Goal: Task Accomplishment & Management: Complete application form

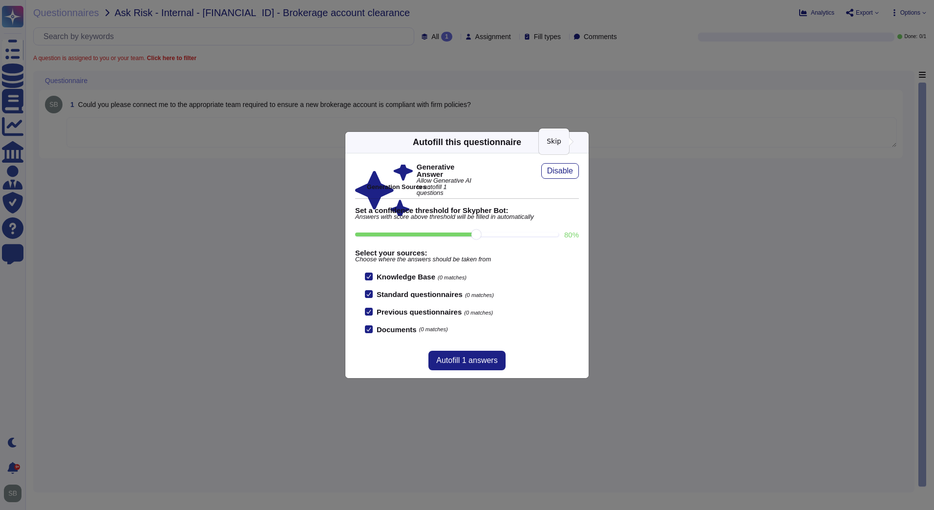
click at [583, 173] on icon at bounding box center [677, 267] width 188 height 188
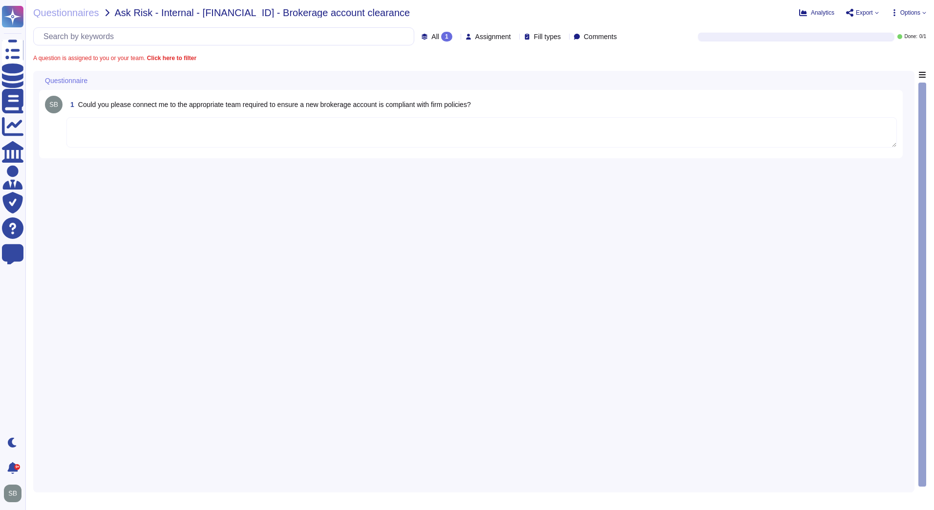
click at [507, 135] on textarea at bounding box center [481, 132] width 831 height 30
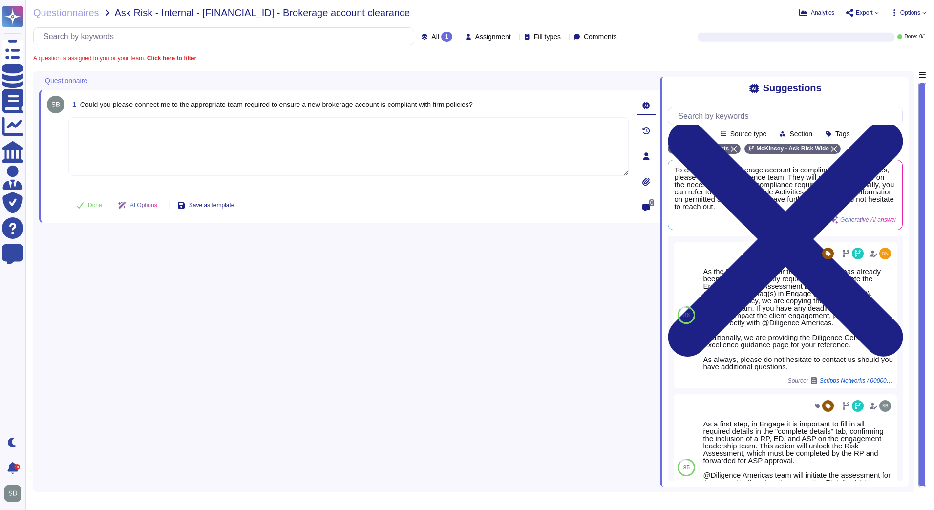
paste textarea "Lo ipsumd s ame consectet adipisc el seddoeius temp inci utlabore, etdolo magna…"
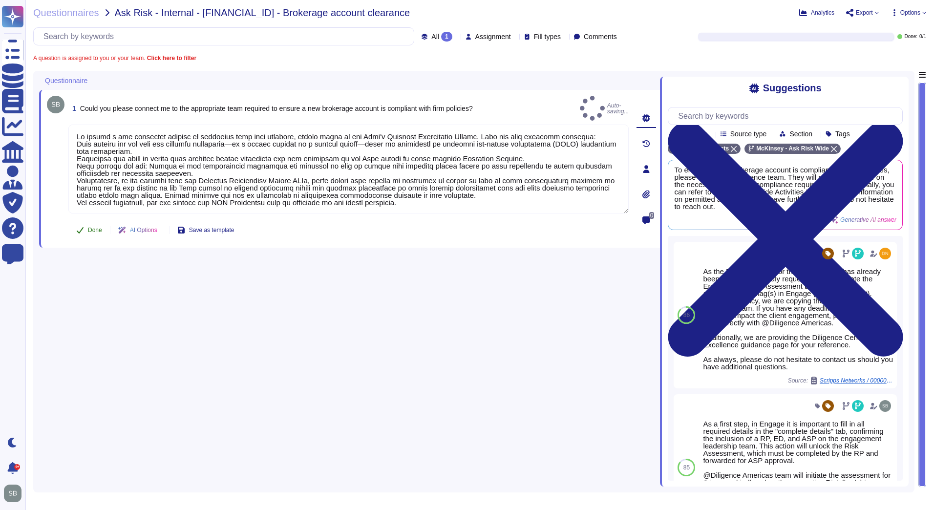
click at [89, 227] on span "Done" at bounding box center [95, 230] width 14 height 6
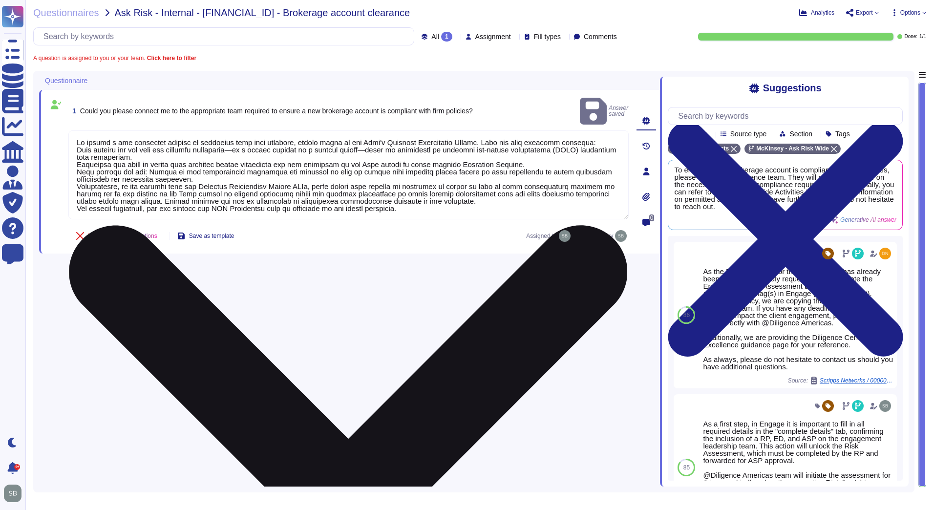
click at [175, 145] on textarea at bounding box center [348, 174] width 560 height 89
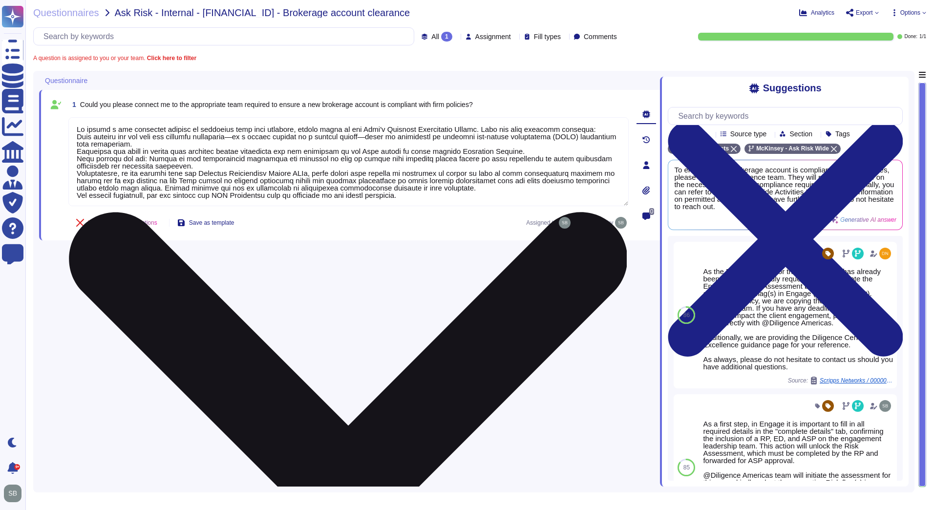
click at [77, 174] on textarea at bounding box center [348, 161] width 560 height 89
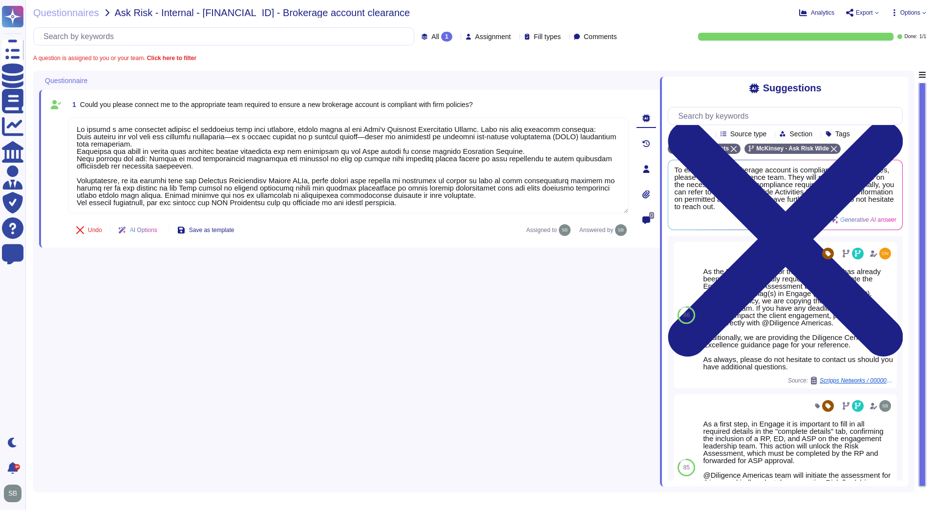
drag, startPoint x: 203, startPoint y: 166, endPoint x: 65, endPoint y: 135, distance: 141.3
click at [65, 135] on div "1 Could you please connect me to the appropriate team required to ensure a new …" at bounding box center [338, 169] width 582 height 146
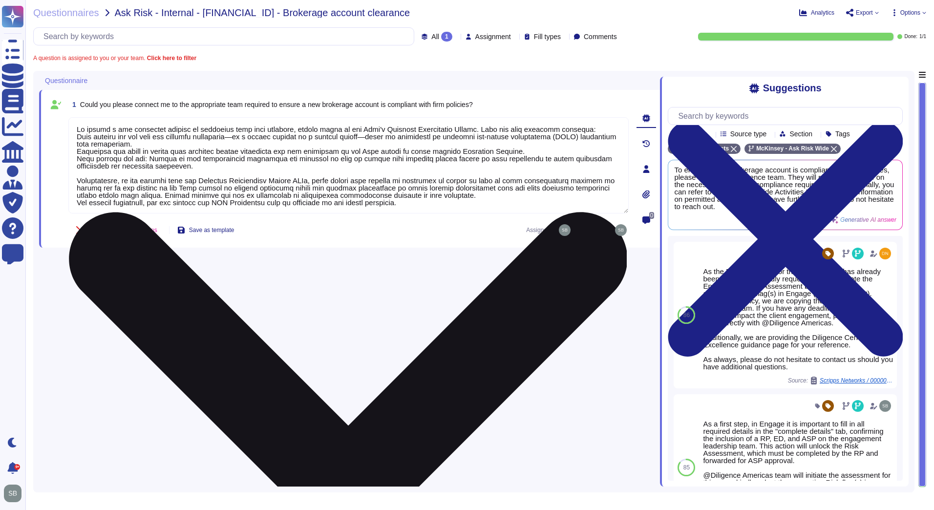
drag, startPoint x: 111, startPoint y: 151, endPoint x: 89, endPoint y: 149, distance: 22.6
click at [89, 149] on textarea at bounding box center [348, 165] width 560 height 96
click at [75, 135] on textarea at bounding box center [348, 165] width 560 height 96
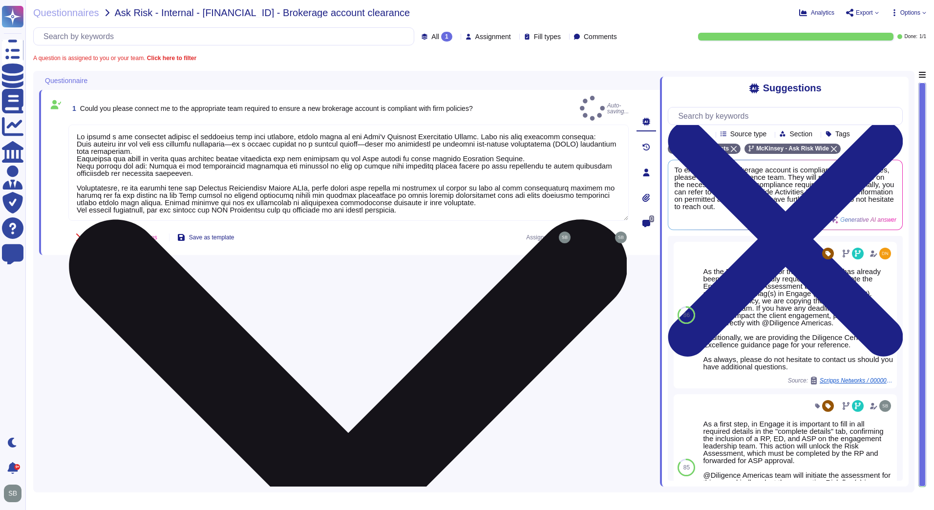
type textarea "Lo ipsumd s ame consectet adipisc el seddoeius temp inci utlabore, etdolo magna…"
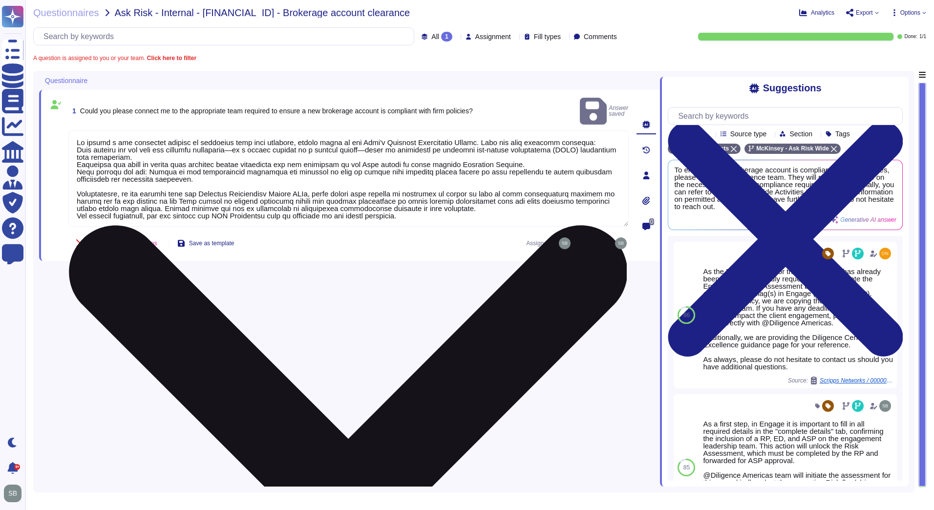
click at [100, 151] on textarea at bounding box center [348, 178] width 560 height 96
click at [78, 136] on textarea at bounding box center [348, 178] width 560 height 96
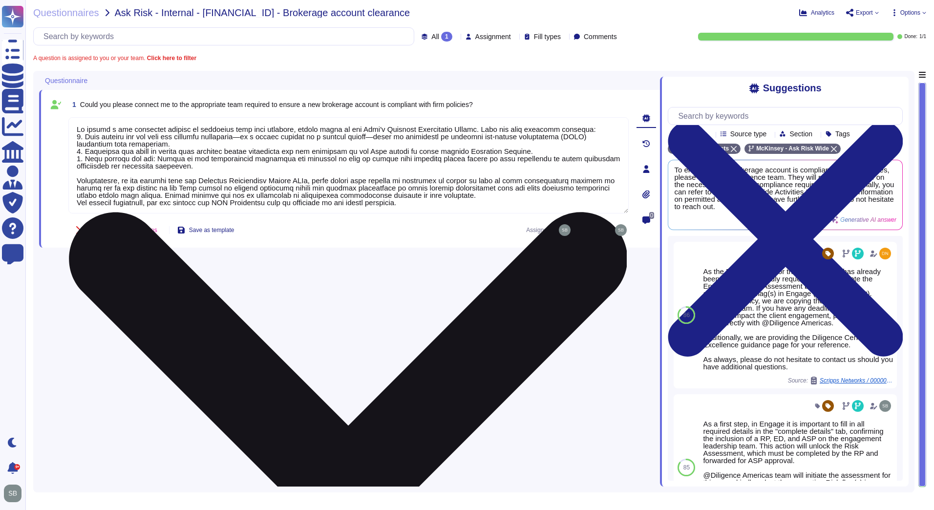
scroll to position [1, 0]
click at [457, 196] on textarea at bounding box center [348, 165] width 560 height 96
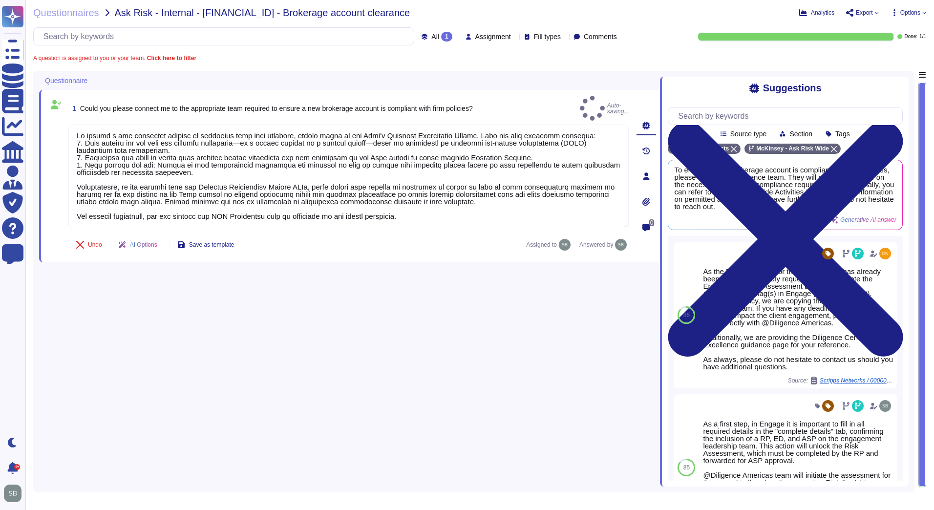
click at [123, 275] on div "1 Could you please connect me to the appropriate team required to ensure a new …" at bounding box center [349, 279] width 621 height 416
type textarea "Lo ipsumd s ame consectet adipisc el seddoeius temp inci utlabore, etdolo magna…"
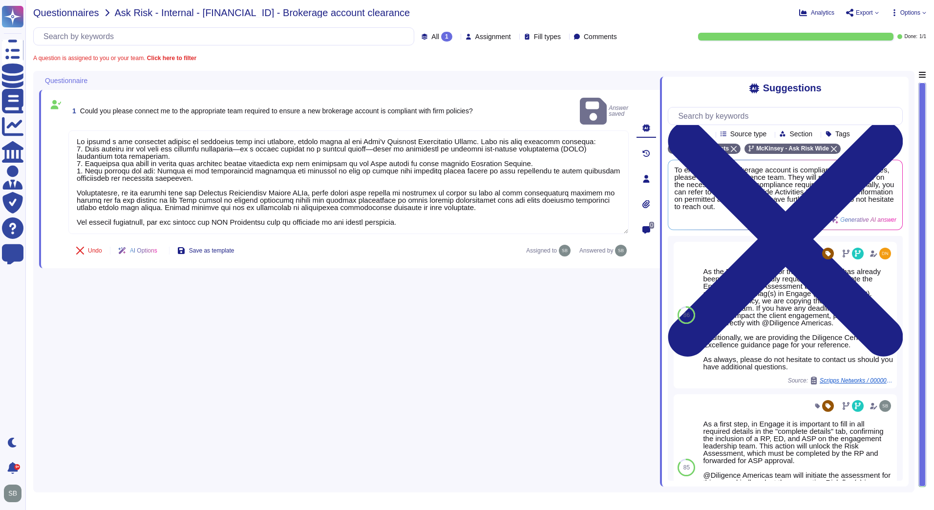
click at [74, 10] on span "Questionnaires" at bounding box center [66, 13] width 66 height 10
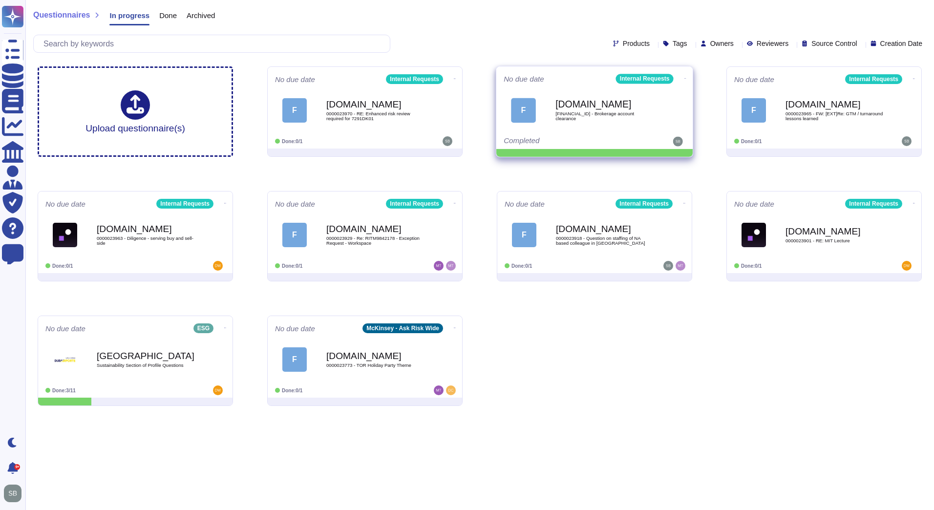
click at [685, 77] on icon at bounding box center [686, 78] width 2 height 2
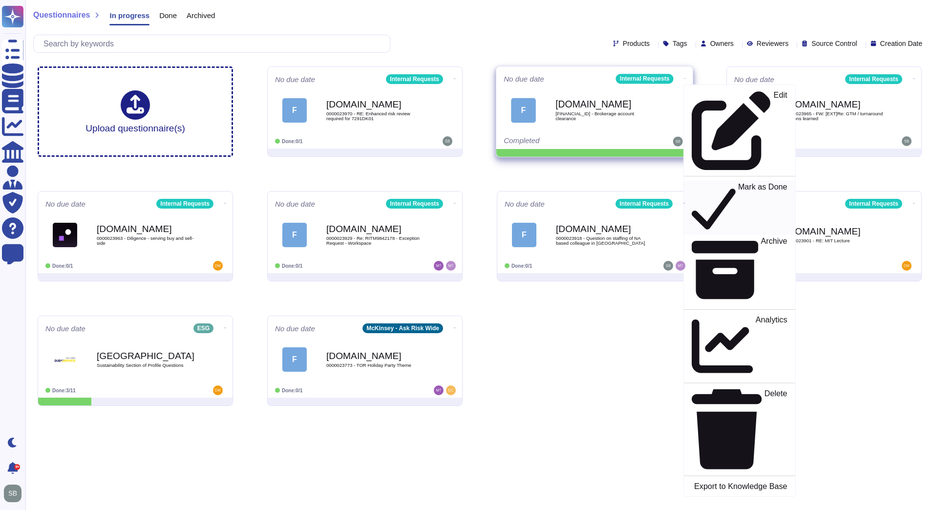
click at [738, 183] on p "Mark as Done" at bounding box center [762, 208] width 49 height 50
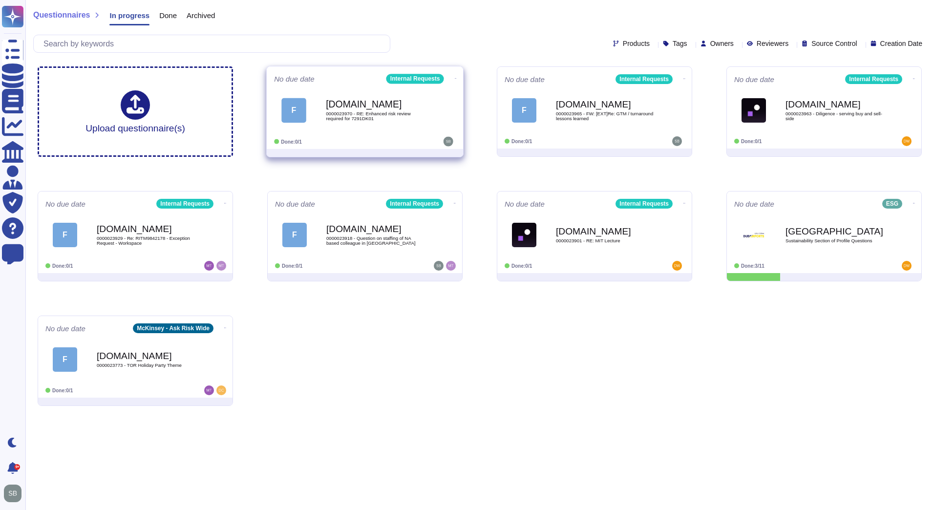
click at [405, 116] on span "0000023970 - RE: Enhanced risk review required for 7291DK01" at bounding box center [375, 115] width 99 height 9
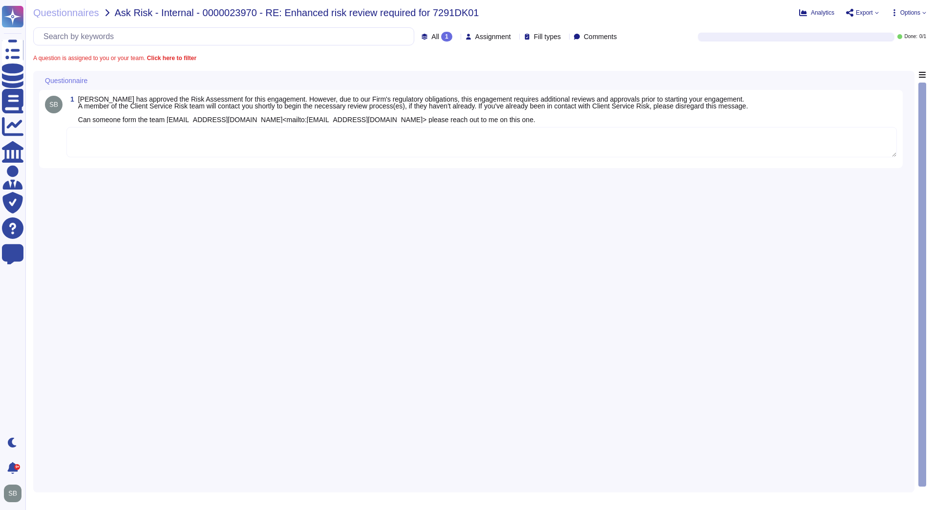
click at [125, 148] on textarea at bounding box center [481, 142] width 831 height 30
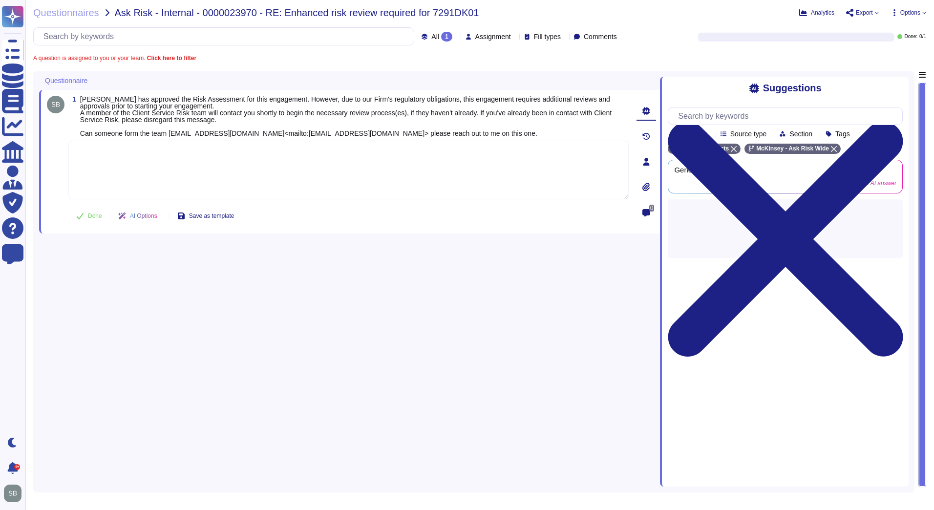
paste textarea "We are looping in @Kseniia Hryshyna from Client Service Risk team to provide gu…"
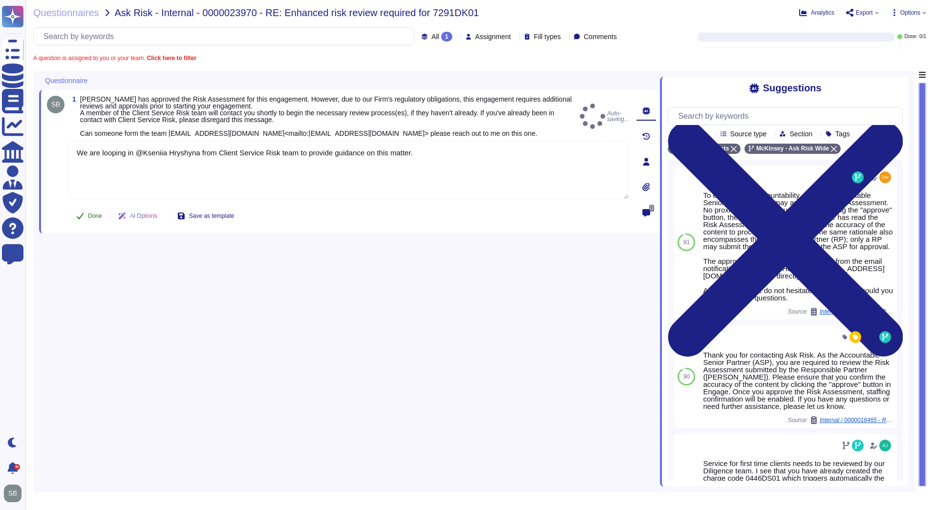
type textarea "We are looping in @Kseniia Hryshyna from Client Service Risk team to provide gu…"
click at [86, 218] on button "Done" at bounding box center [89, 216] width 42 height 20
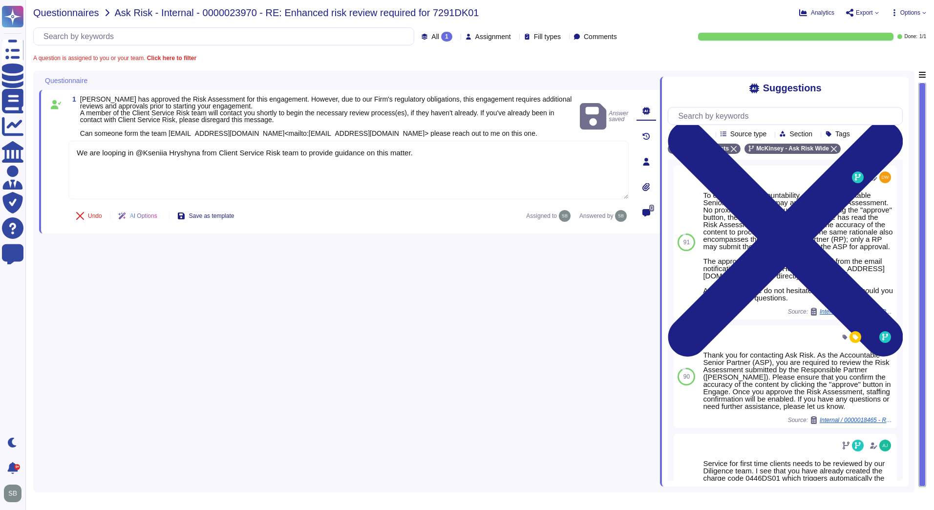
click at [62, 12] on span "Questionnaires" at bounding box center [66, 13] width 66 height 10
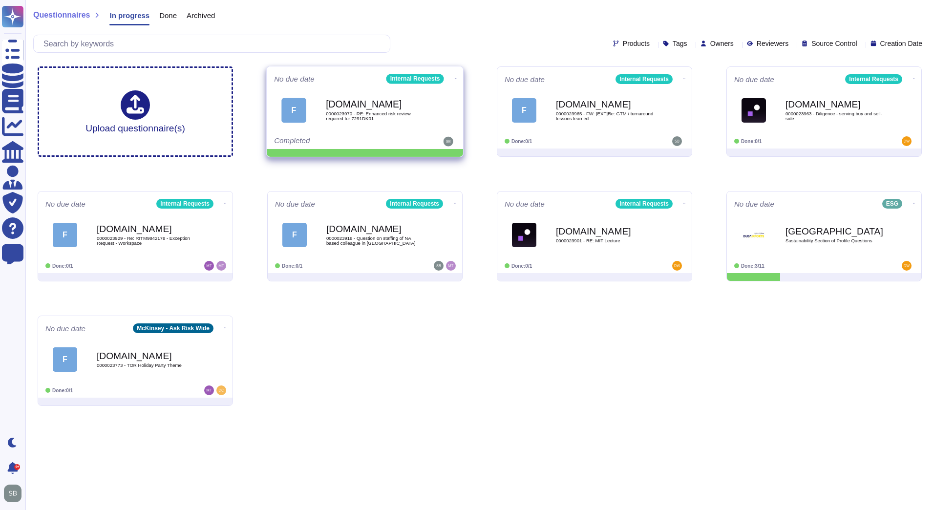
click at [455, 77] on icon at bounding box center [456, 78] width 2 height 2
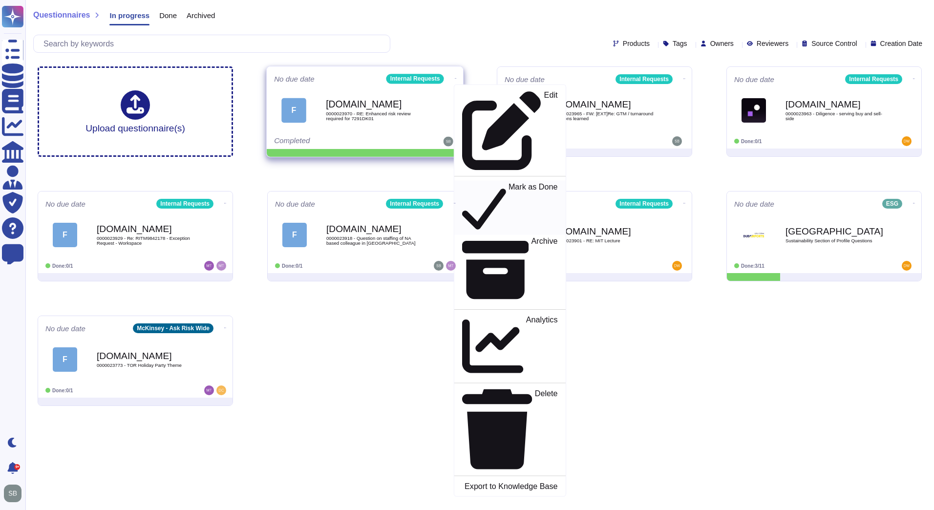
click at [509, 183] on p "Mark as Done" at bounding box center [533, 208] width 49 height 50
